Goal: Task Accomplishment & Management: Complete application form

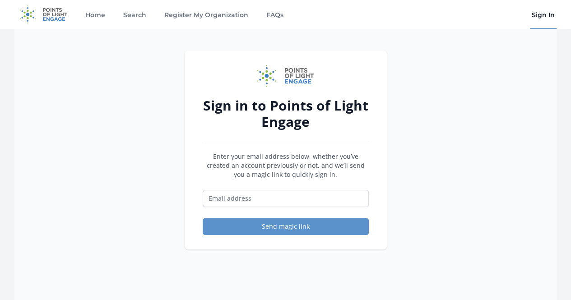
click at [451, 106] on div "Sign in to Points of Light Engage Enter your email address below, whether you’v…" at bounding box center [285, 179] width 542 height 300
click at [202, 18] on link "Register My Organization" at bounding box center [207, 14] width 88 height 29
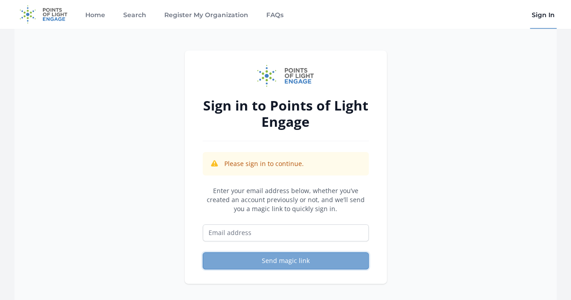
click at [274, 258] on button "Send magic link" at bounding box center [286, 260] width 166 height 17
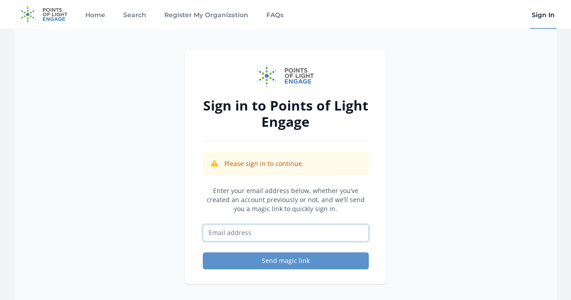
click at [258, 229] on input "Email address" at bounding box center [286, 232] width 166 height 17
type input "[EMAIL_ADDRESS][DOMAIN_NAME]"
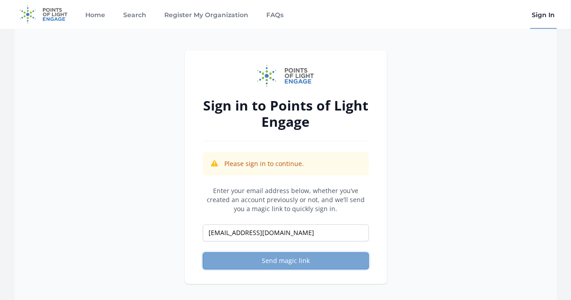
click at [251, 266] on button "Send magic link" at bounding box center [286, 260] width 166 height 17
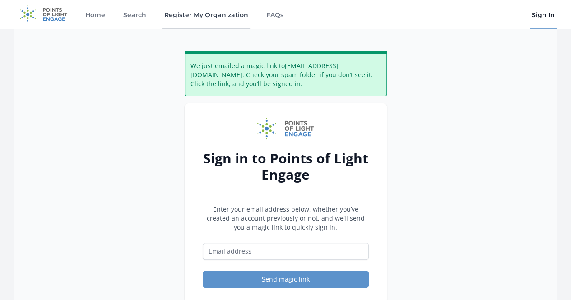
click at [223, 16] on link "Register My Organization" at bounding box center [207, 14] width 88 height 29
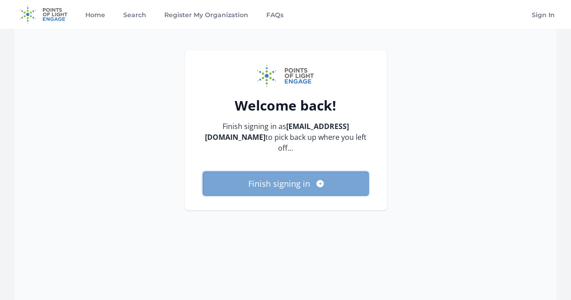
click at [303, 188] on button "Finish signing in" at bounding box center [286, 184] width 166 height 24
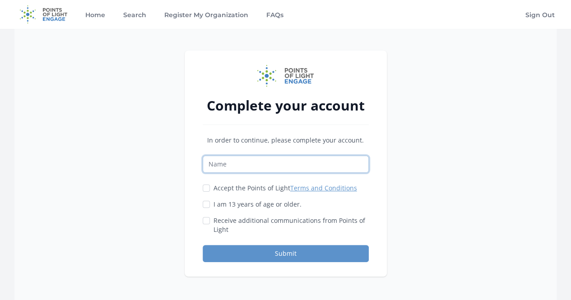
click at [249, 165] on input "Name" at bounding box center [286, 164] width 166 height 17
click at [402, 155] on div "Complete your account In order to continue, please complete your account. Accep…" at bounding box center [285, 179] width 542 height 300
click at [307, 160] on input "Name" at bounding box center [286, 164] width 166 height 17
type input "Ahmed Ali Qureshi"
click at [255, 186] on label "Accept the Points of Light Terms and Conditions" at bounding box center [286, 188] width 144 height 9
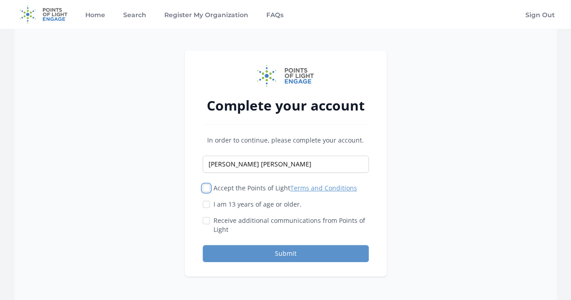
click at [210, 186] on input "Accept the Points of Light Terms and Conditions" at bounding box center [206, 188] width 7 height 7
checkbox input "true"
click at [260, 204] on label "I am 13 years of age or older." at bounding box center [258, 204] width 88 height 9
click at [210, 204] on input "I am 13 years of age or older." at bounding box center [206, 204] width 7 height 7
checkbox input "true"
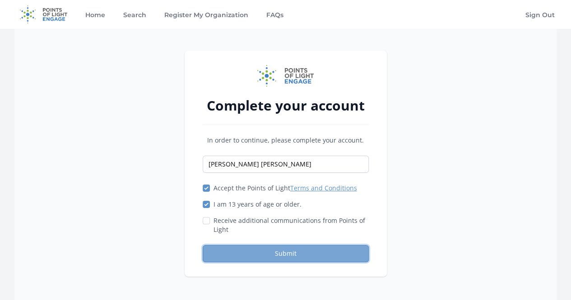
click at [275, 249] on button "Submit" at bounding box center [286, 253] width 166 height 17
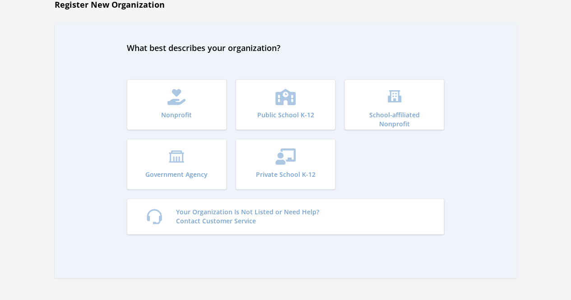
scroll to position [90, 0]
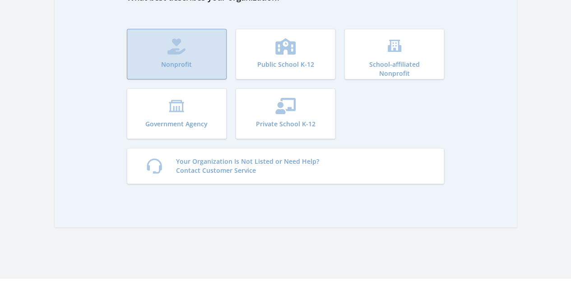
click at [194, 65] on button "Nonprofit" at bounding box center [177, 54] width 100 height 51
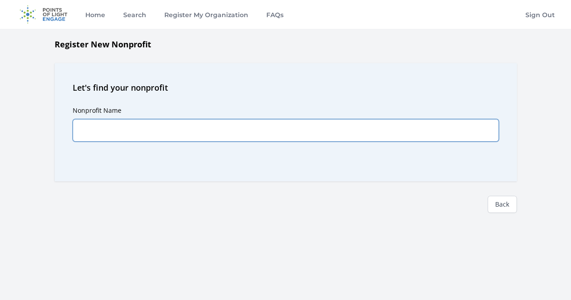
click at [183, 132] on input "Nonprofit Name" at bounding box center [286, 130] width 426 height 23
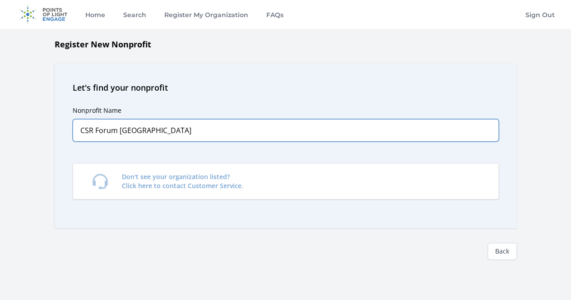
type input "CSR Forum Pakistan"
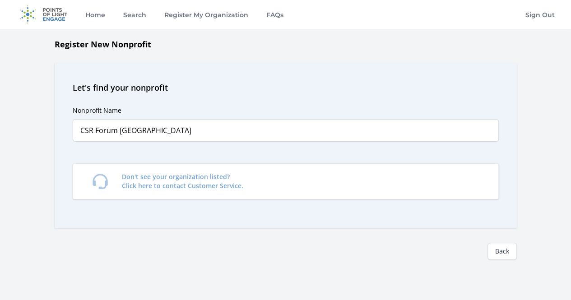
click at [198, 156] on div "Nonprofit Name CSR Forum Pakistan Predictions Don't see your organization liste…" at bounding box center [286, 152] width 426 height 117
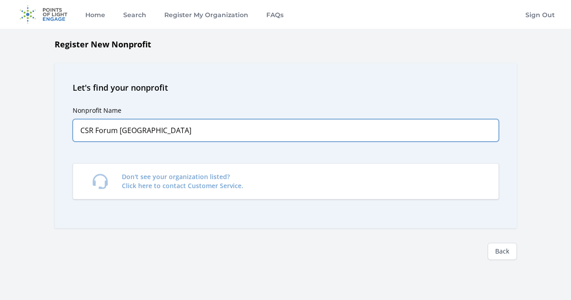
click at [172, 137] on input "CSR Forum Pakistan" at bounding box center [286, 130] width 426 height 23
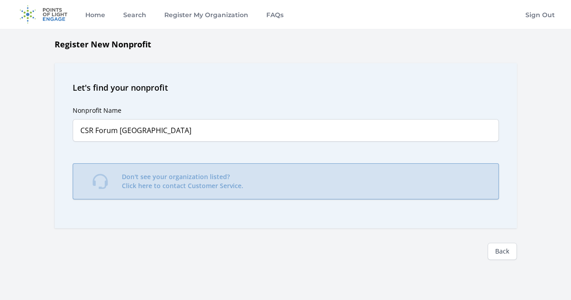
click at [179, 177] on p "Don't see your organization listed? Click here to contact Customer Service." at bounding box center [182, 182] width 121 height 18
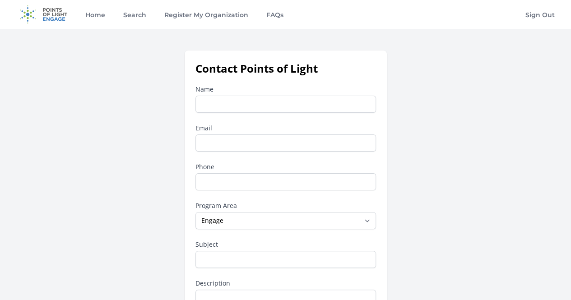
click at [237, 104] on input "Name" at bounding box center [286, 104] width 181 height 17
type input "Ahmed Ali Qureshi"
type input "csrforumpakistan@gmail.com"
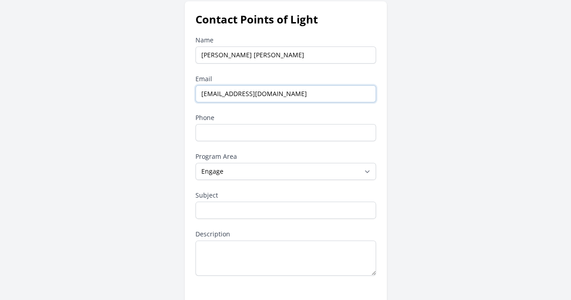
scroll to position [45, 0]
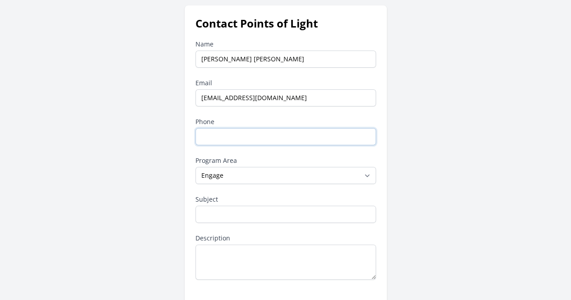
click at [247, 133] on input "Phone" at bounding box center [286, 136] width 181 height 17
type input "+92 302 8556661"
click at [266, 177] on select "--None-- Daily Point of Light Award Disney Family Volunteer Rewards Global Netw…" at bounding box center [286, 175] width 181 height 17
click at [196, 167] on select "--None-- Daily Point of Light Award Disney Family Volunteer Rewards Global Netw…" at bounding box center [286, 175] width 181 height 17
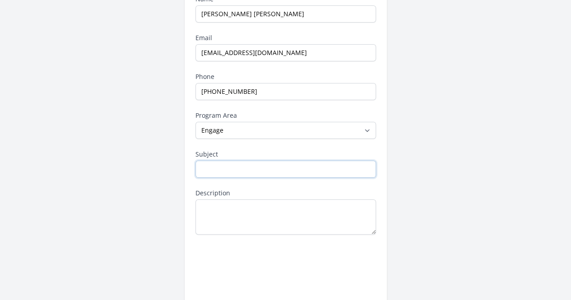
click at [265, 171] on input "Subject" at bounding box center [286, 169] width 181 height 17
type input "Registration of Organization."
type textarea "h"
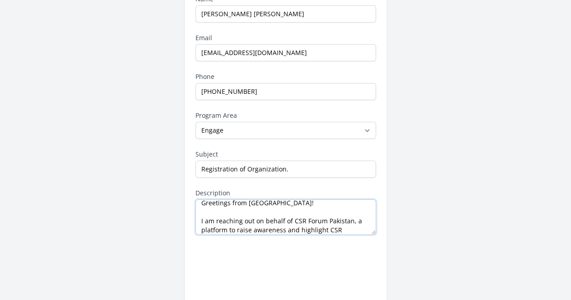
scroll to position [32, 0]
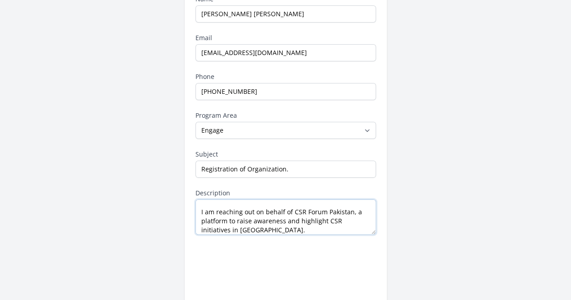
click at [201, 222] on textarea "Hi, Greetings from Pakistan! I am reaching out on behalf of CSR Forum Pakistan,…" at bounding box center [286, 217] width 181 height 35
click at [229, 218] on textarea "Hi, Greetings from Pakistan! I am reaching out on behalf of CSR Forum Pakistan,…" at bounding box center [286, 217] width 181 height 35
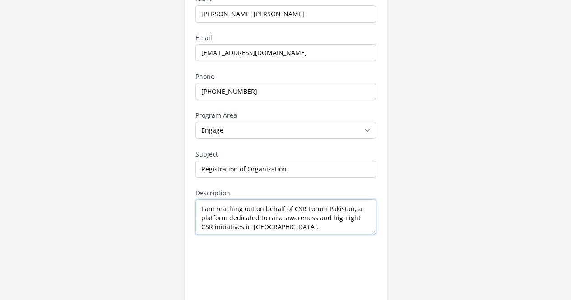
scroll to position [36, 0]
click at [295, 225] on textarea "Hi, Greetings from Pakistan! I am reaching out on behalf of CSR Forum Pakistan,…" at bounding box center [286, 217] width 181 height 35
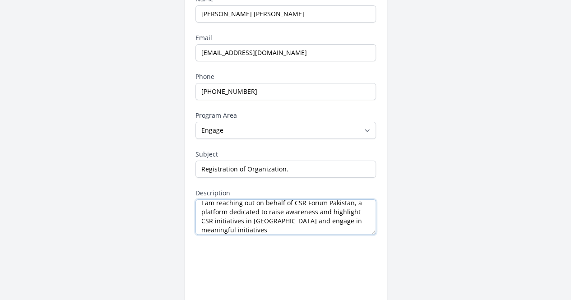
click at [326, 211] on textarea "Hi, Greetings from Pakistan! I am reaching out on behalf of CSR Forum Pakistan,…" at bounding box center [286, 217] width 181 height 35
click at [298, 220] on textarea "Hi, Greetings from Pakistan! I am reaching out on behalf of CSR Forum Pakistan,…" at bounding box center [286, 217] width 181 height 35
click at [315, 226] on textarea "Hi, Greetings from Pakistan! I am reaching out on behalf of CSR Forum Pakistan,…" at bounding box center [286, 217] width 181 height 35
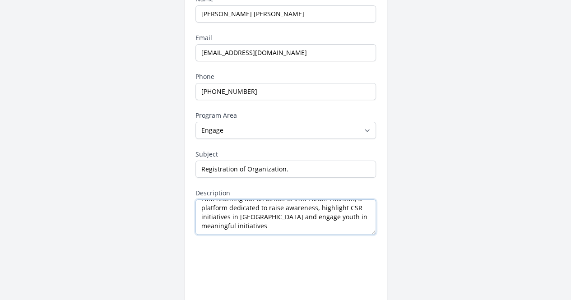
drag, startPoint x: 240, startPoint y: 230, endPoint x: 201, endPoint y: 229, distance: 38.9
click at [201, 229] on textarea "Hi, Greetings from Pakistan! I am reaching out on behalf of CSR Forum Pakistan,…" at bounding box center [286, 217] width 181 height 35
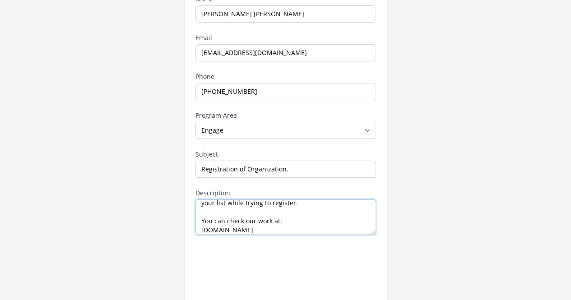
scroll to position [113, 0]
paste textarea "http://www.linkedin.com/company/csr-forum-pakistan"
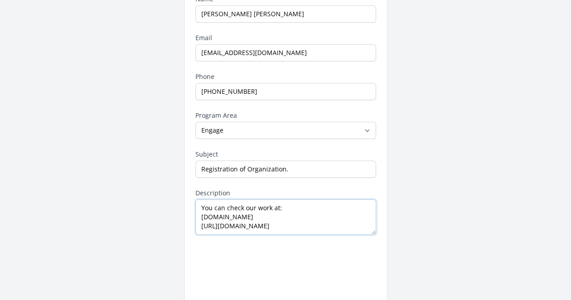
click at [219, 220] on textarea "Hi, Greetings from Pakistan! I am reaching out on behalf of CSR Forum Pakistan,…" at bounding box center [286, 217] width 181 height 35
click at [351, 224] on textarea "Hi, Greetings from Pakistan! I am reaching out on behalf of CSR Forum Pakistan,…" at bounding box center [286, 217] width 181 height 35
paste textarea "http://facebook.com/CSRForum.Pk"
paste textarea "http://instagram.com/csrforum_pakistan"
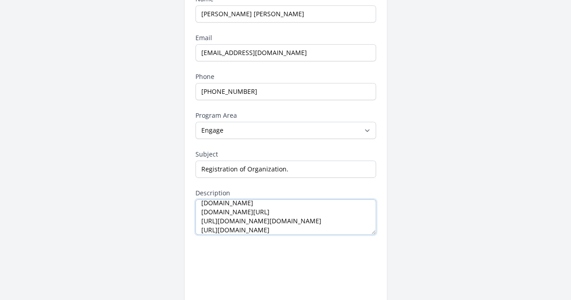
type textarea "Hi, Greetings from Pakistan! I am reaching out on behalf of CSR Forum Pakistan,…"
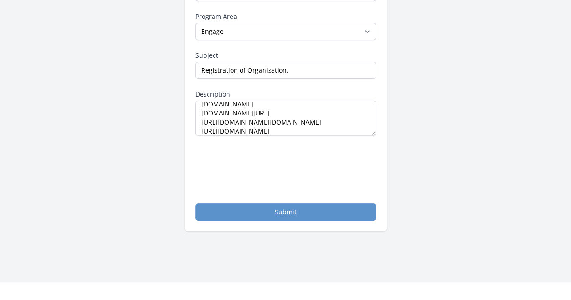
scroll to position [181, 0]
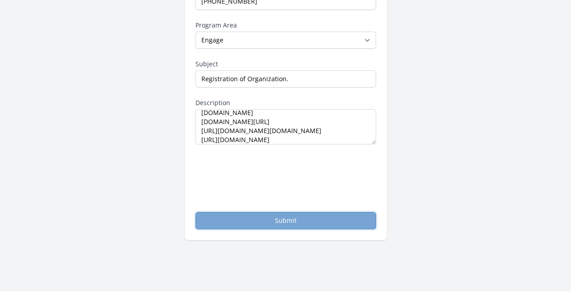
click at [275, 216] on button "Submit" at bounding box center [286, 220] width 181 height 17
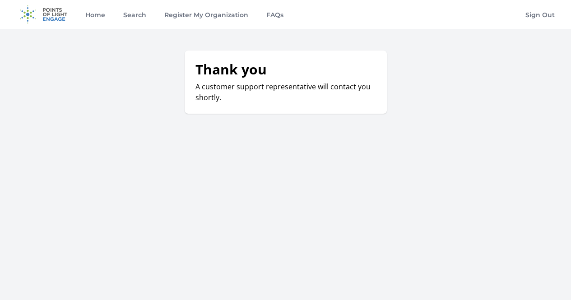
click at [193, 131] on div "Thank you A customer support representative will contact you shortly." at bounding box center [285, 108] width 571 height 114
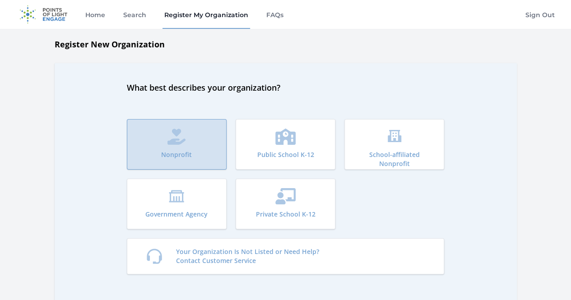
click at [186, 157] on p "Nonprofit" at bounding box center [176, 154] width 31 height 9
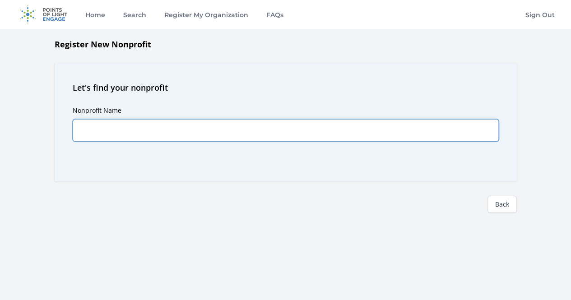
click at [173, 129] on input "Nonprofit Name" at bounding box center [286, 130] width 426 height 23
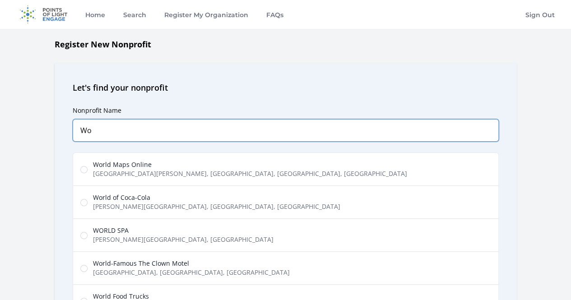
type input "W"
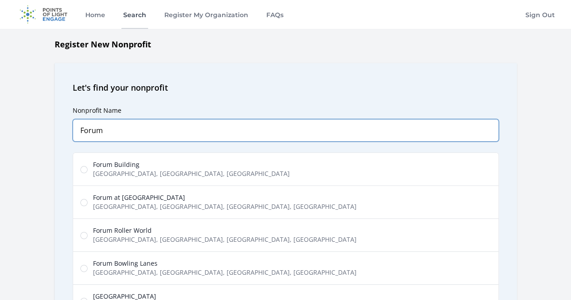
type input "Forum"
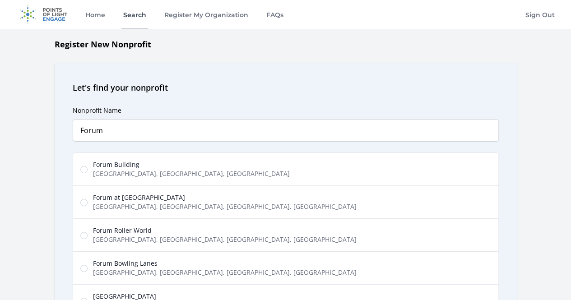
click at [135, 13] on link "Search" at bounding box center [134, 14] width 27 height 29
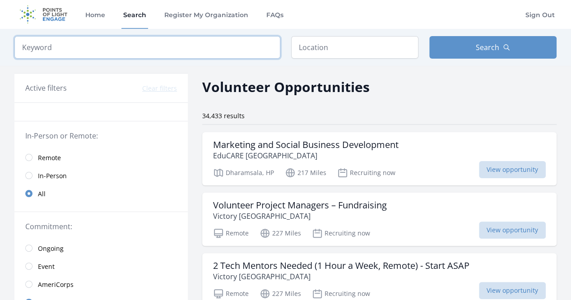
click at [165, 45] on input "search" at bounding box center [147, 47] width 266 height 23
click at [348, 42] on input "text" at bounding box center [354, 47] width 127 height 23
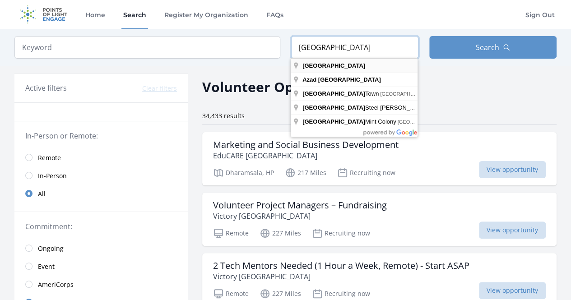
type input "[GEOGRAPHIC_DATA]"
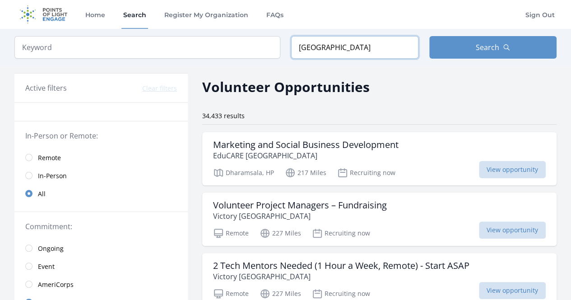
click at [375, 46] on input "[GEOGRAPHIC_DATA]" at bounding box center [354, 47] width 127 height 23
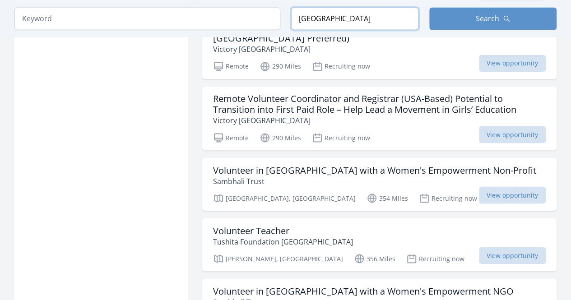
scroll to position [1084, 0]
